Goal: Navigation & Orientation: Go to known website

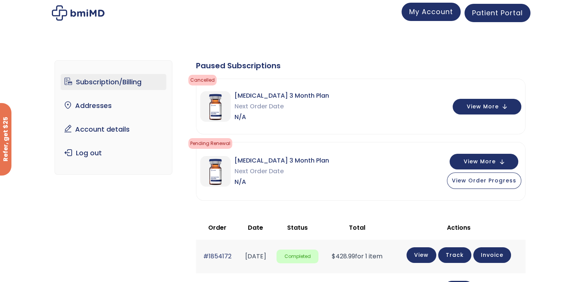
click at [423, 12] on span "My Account" at bounding box center [431, 12] width 44 height 10
click at [480, 10] on span "Patient Portal" at bounding box center [497, 12] width 51 height 10
